Goal: Transaction & Acquisition: Purchase product/service

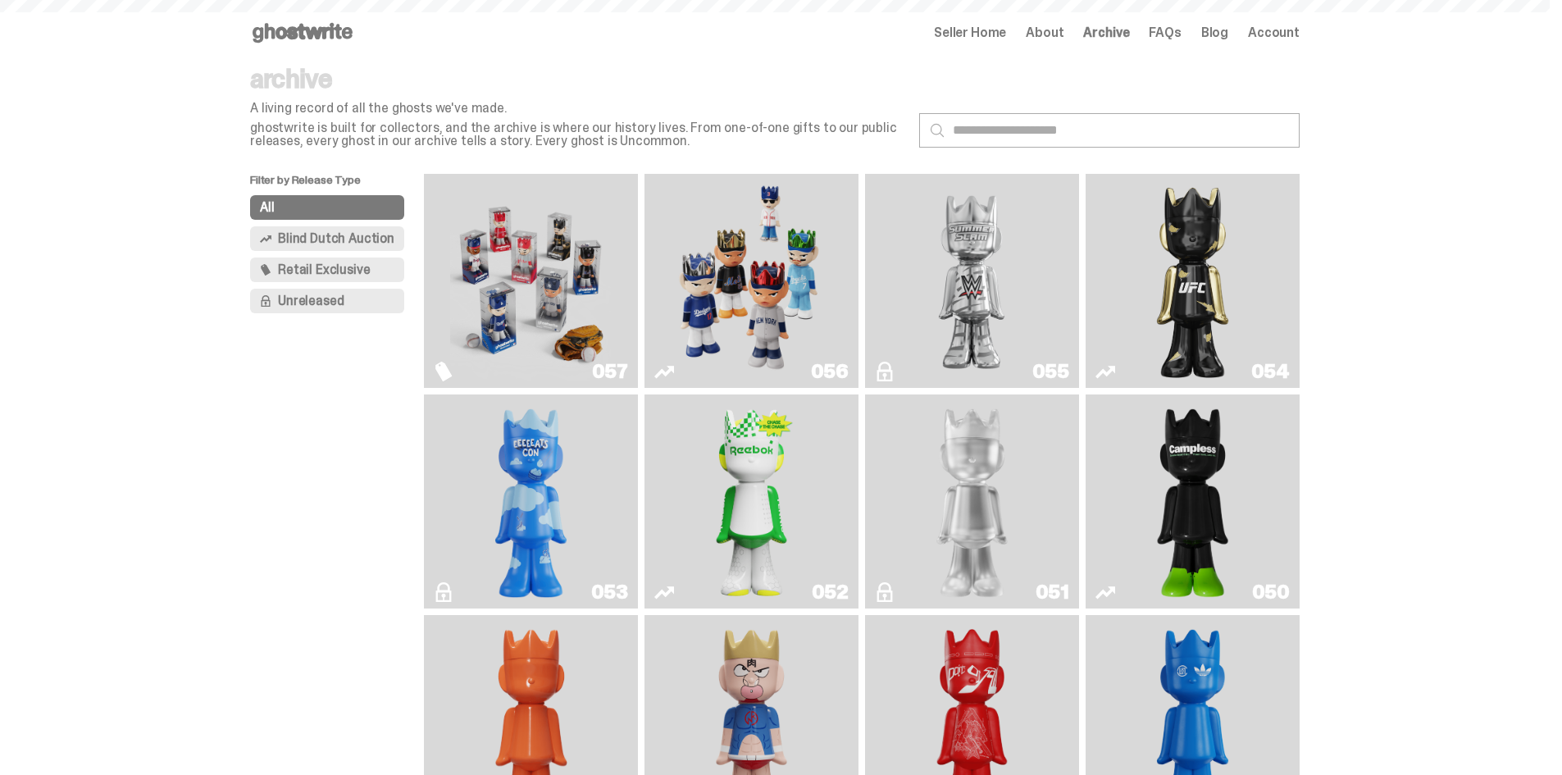
click at [702, 265] on img "Game Face (2025)" at bounding box center [751, 280] width 161 height 201
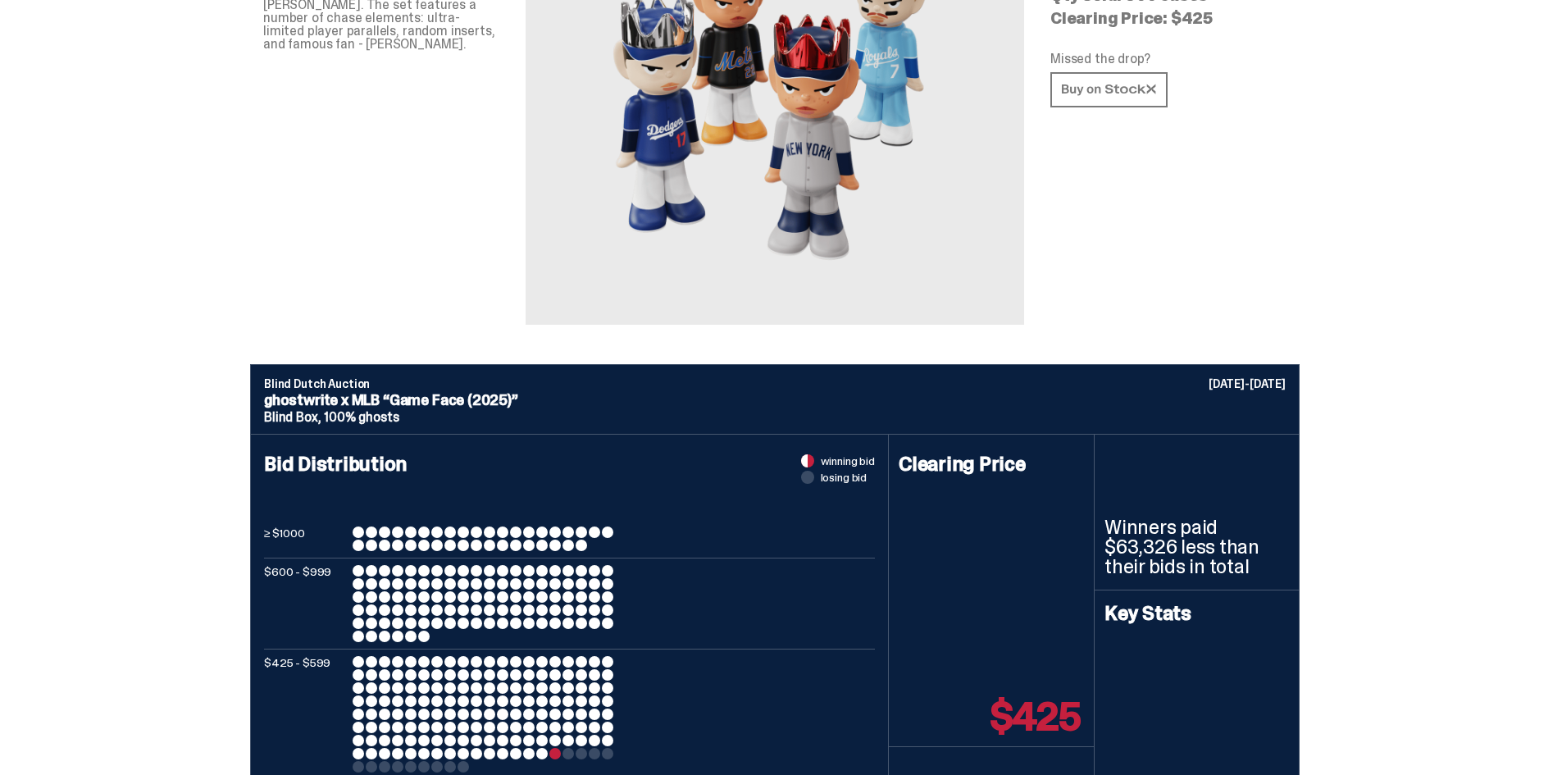
scroll to position [492, 0]
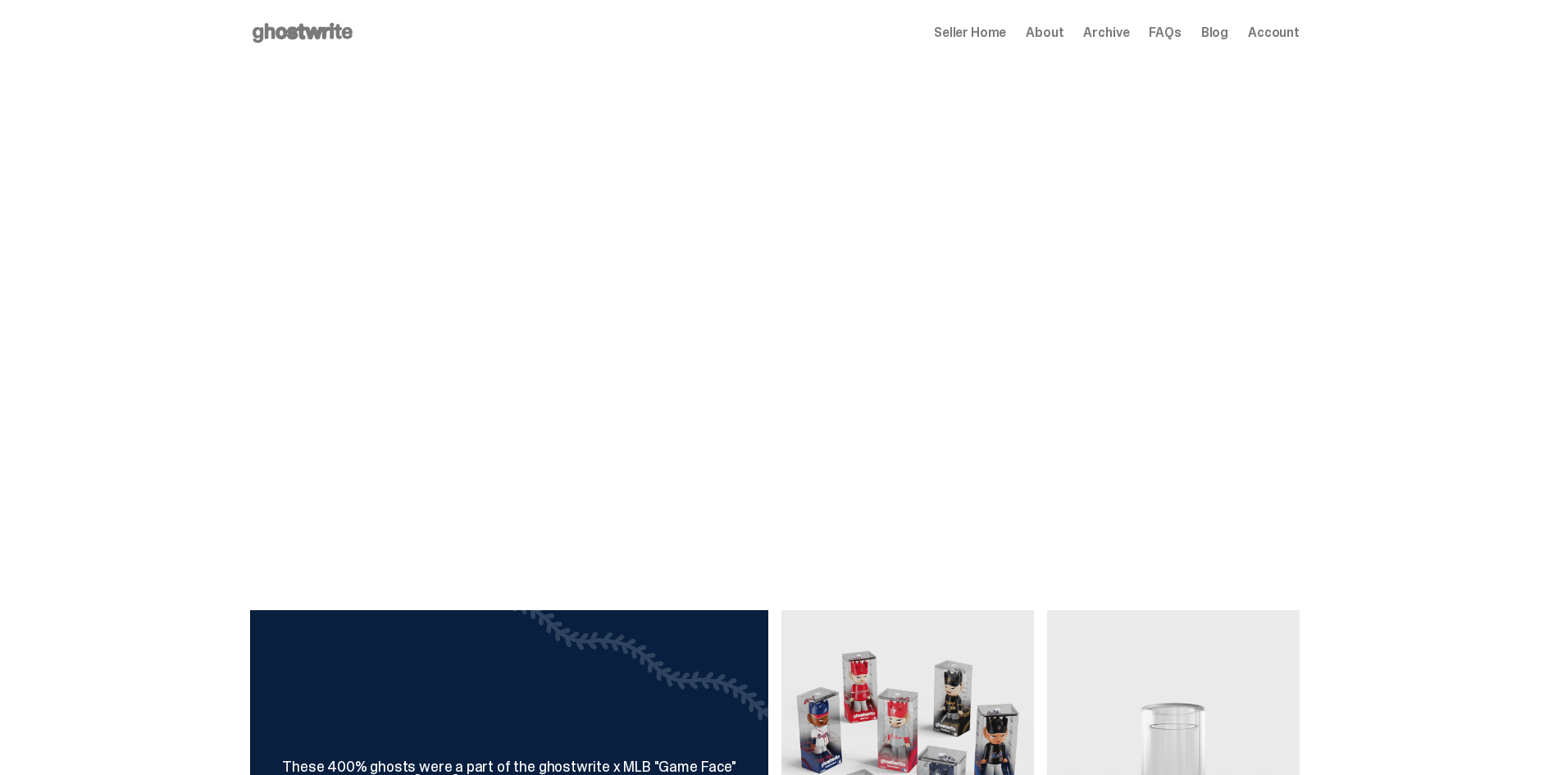
scroll to position [574, 0]
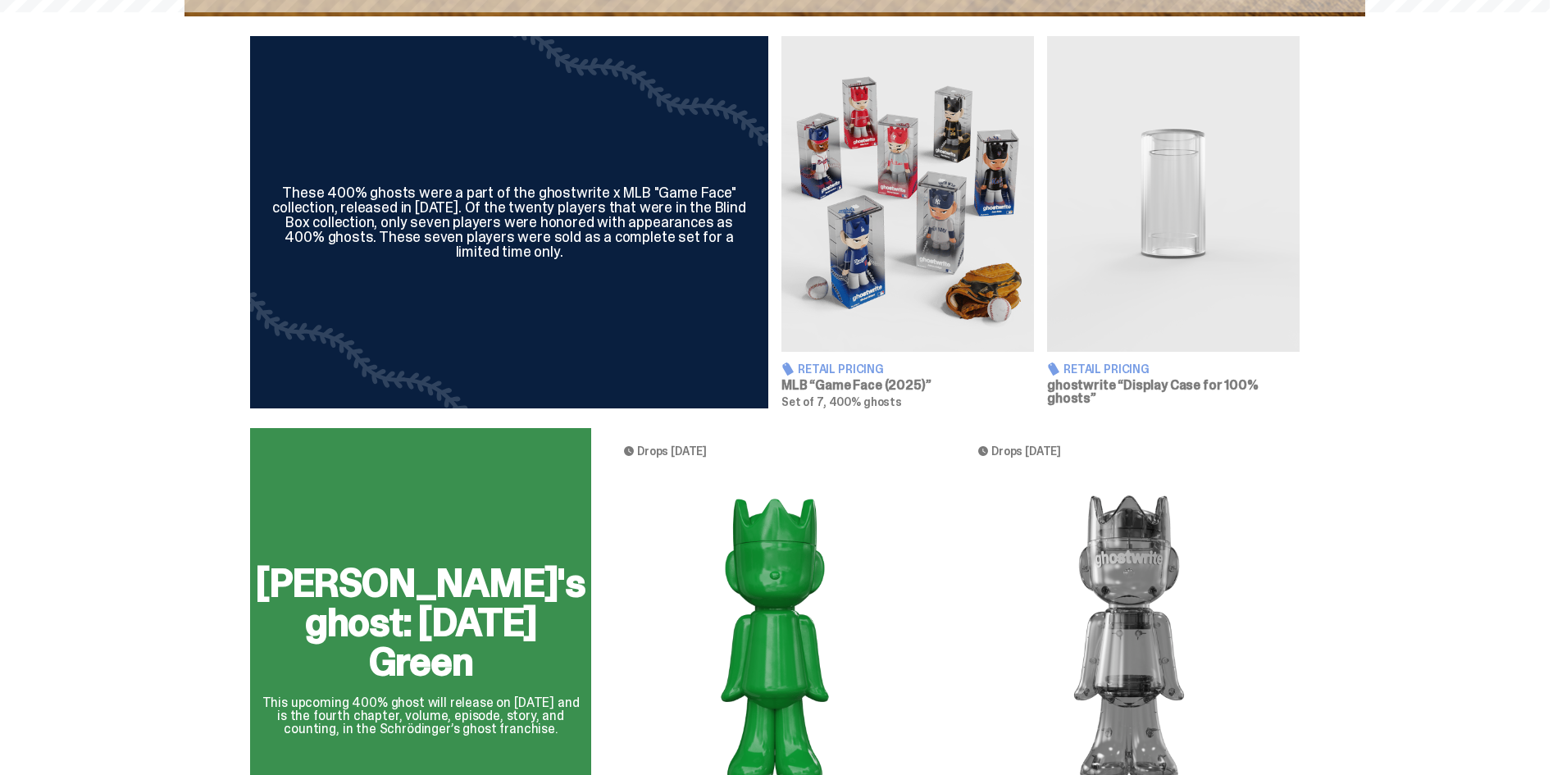
click at [822, 143] on img at bounding box center [907, 194] width 253 height 316
